Goal: Information Seeking & Learning: Learn about a topic

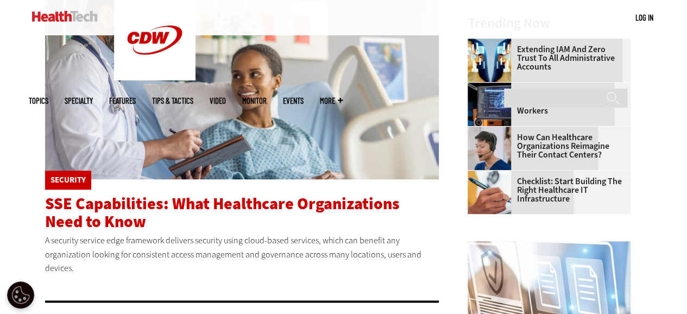
scroll to position [329, 0]
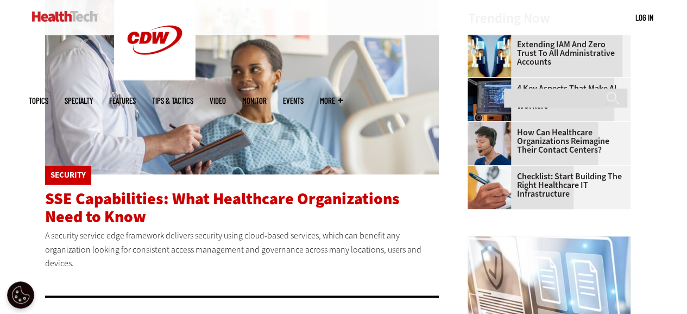
click at [324, 198] on span "SSE Capabilities: What Healthcare Organizations Need to Know" at bounding box center [222, 208] width 355 height 40
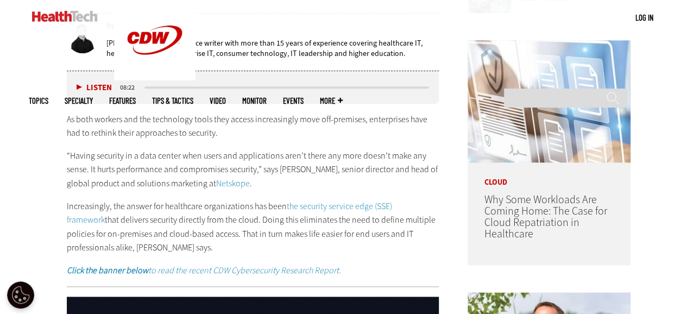
scroll to position [554, 0]
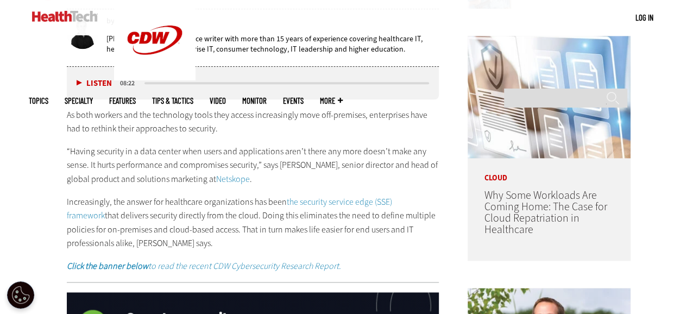
click at [387, 198] on div "As both workers and the technology tools they access increasingly move off-prem…" at bounding box center [253, 190] width 373 height 165
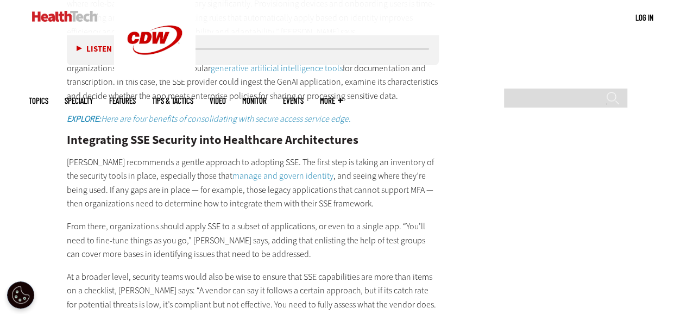
scroll to position [2115, 0]
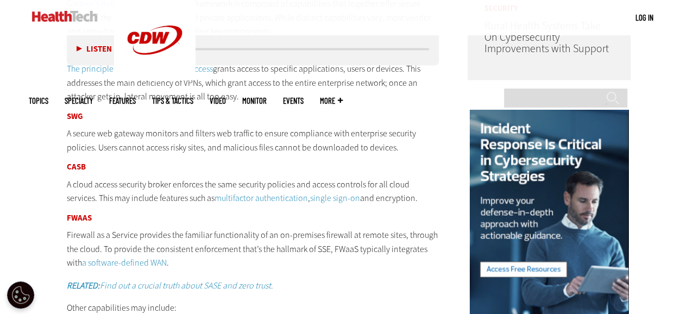
scroll to position [970, 0]
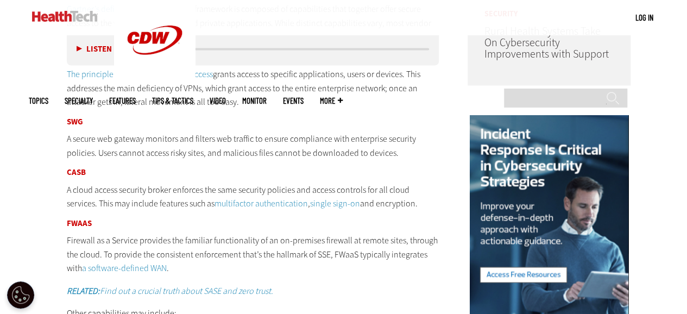
click at [347, 183] on p "A cloud access security broker enforces the same security policies and access c…" at bounding box center [253, 197] width 373 height 28
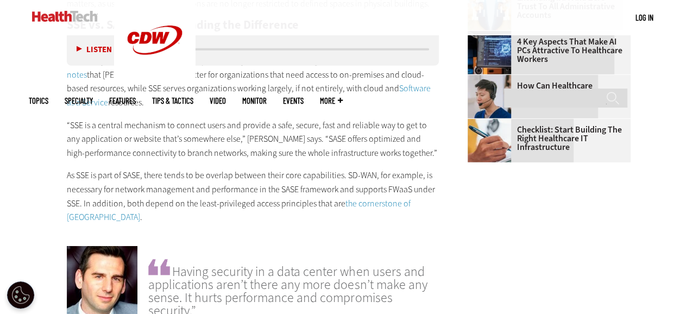
scroll to position [1546, 0]
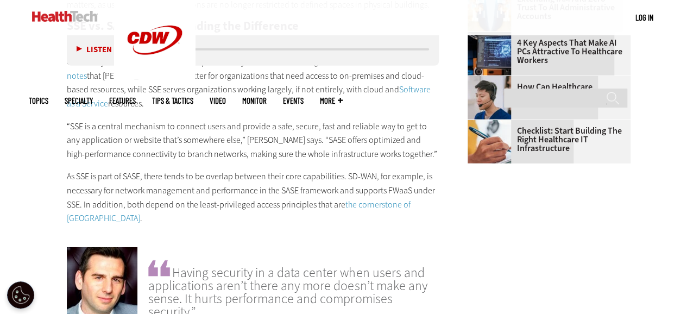
drag, startPoint x: 176, startPoint y: 256, endPoint x: 433, endPoint y: 286, distance: 259.3
click at [433, 286] on span "Having security in a data center when users and applications aren’t there any m…" at bounding box center [293, 288] width 291 height 60
copy span "Having security in a data center when users and applications aren’t there any m…"
